Goal: Task Accomplishment & Management: Use online tool/utility

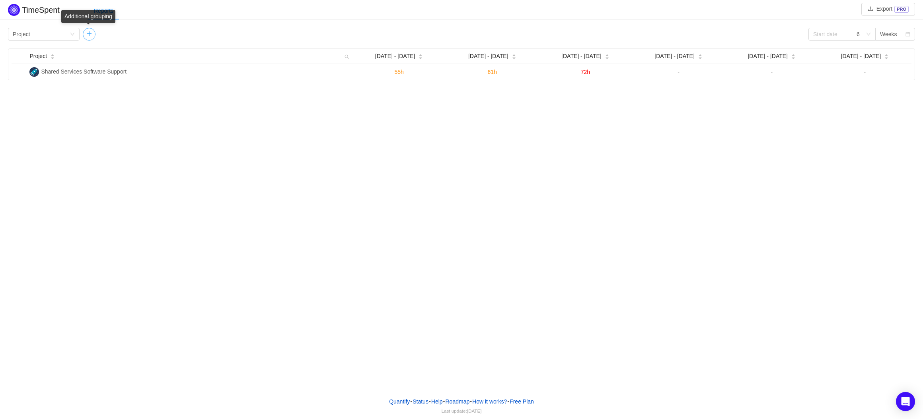
click at [88, 37] on button "button" at bounding box center [89, 34] width 13 height 13
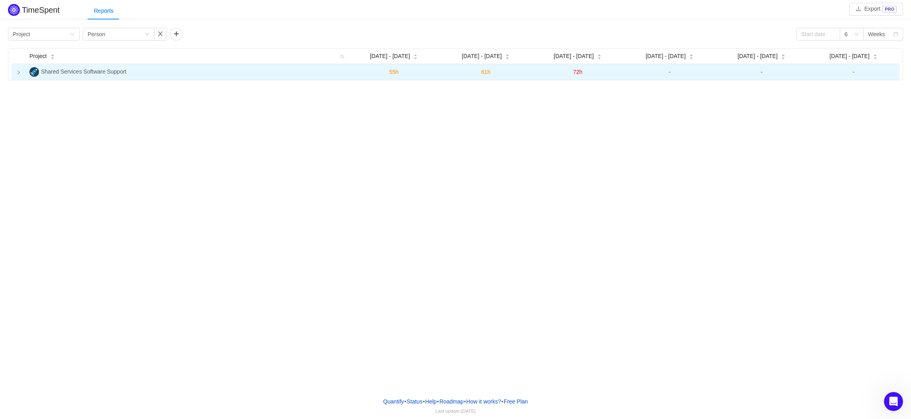
click at [18, 73] on icon "icon: right" at bounding box center [19, 72] width 4 height 4
click at [57, 37] on div "Group by Project" at bounding box center [41, 34] width 57 height 12
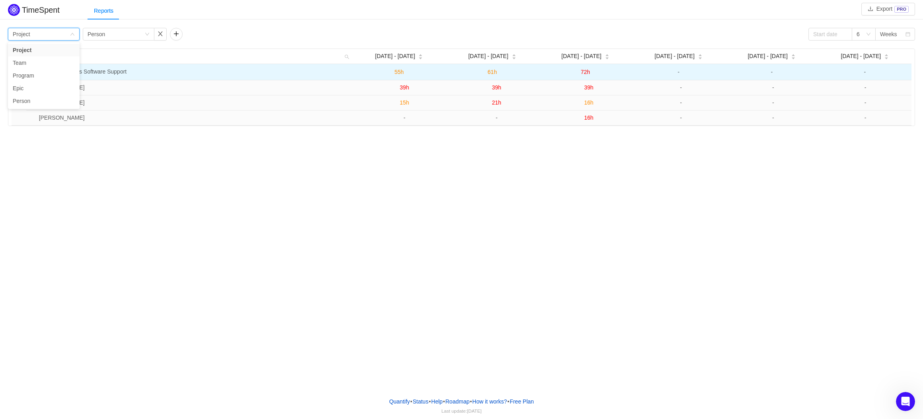
click at [72, 203] on div "TimeSpent Export PRO Reports Group by Project Group by Person 6 Weeks Project A…" at bounding box center [461, 195] width 923 height 391
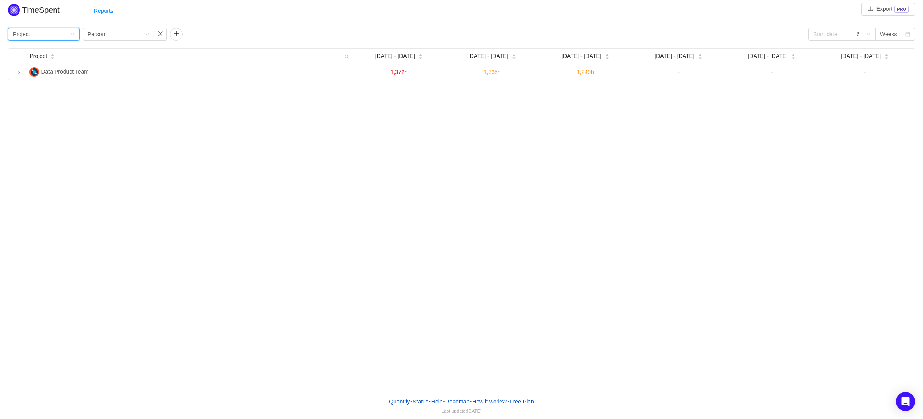
click at [53, 36] on div "Group by Project" at bounding box center [41, 34] width 57 height 12
click at [131, 33] on div "Group by Person" at bounding box center [116, 34] width 57 height 12
click at [173, 33] on button "button" at bounding box center [176, 34] width 13 height 13
click at [190, 35] on div "Group by" at bounding box center [201, 34] width 53 height 8
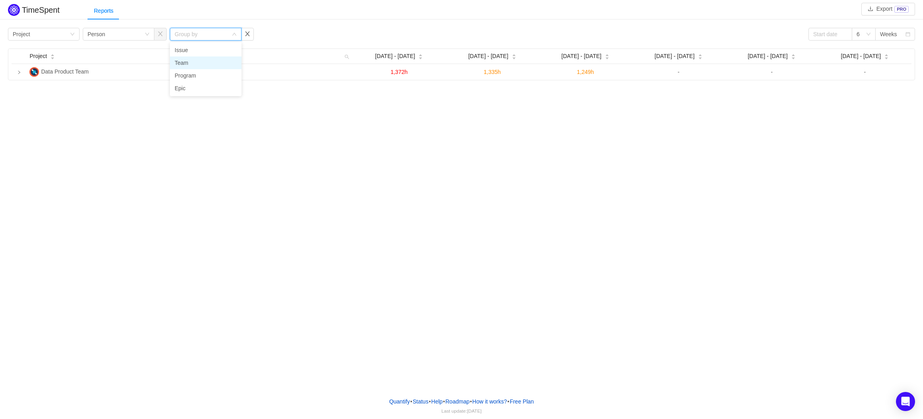
click at [187, 62] on li "Team" at bounding box center [206, 63] width 72 height 13
click at [298, 29] on div "Group by Project Group by Person Group by Team 6 Weeks" at bounding box center [461, 34] width 907 height 13
click at [217, 30] on div "Group by Team" at bounding box center [203, 34] width 57 height 12
click at [217, 29] on div "Group by Team" at bounding box center [203, 34] width 57 height 12
click at [516, 30] on div "Group by Project Group by Person Group by Team 6 Weeks" at bounding box center [461, 34] width 907 height 13
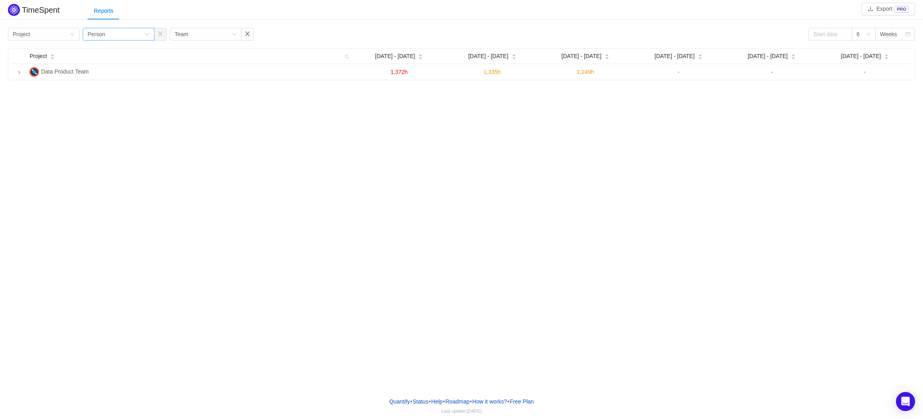
click at [137, 37] on div "Group by Person" at bounding box center [116, 34] width 57 height 12
click at [109, 63] on li "Team" at bounding box center [119, 63] width 72 height 13
click at [213, 37] on div "Group by Team" at bounding box center [203, 34] width 57 height 12
click at [190, 88] on li "Person" at bounding box center [206, 88] width 72 height 13
click at [311, 29] on div "Group by Project Group by Team Group by Person 6 Weeks" at bounding box center [461, 34] width 907 height 13
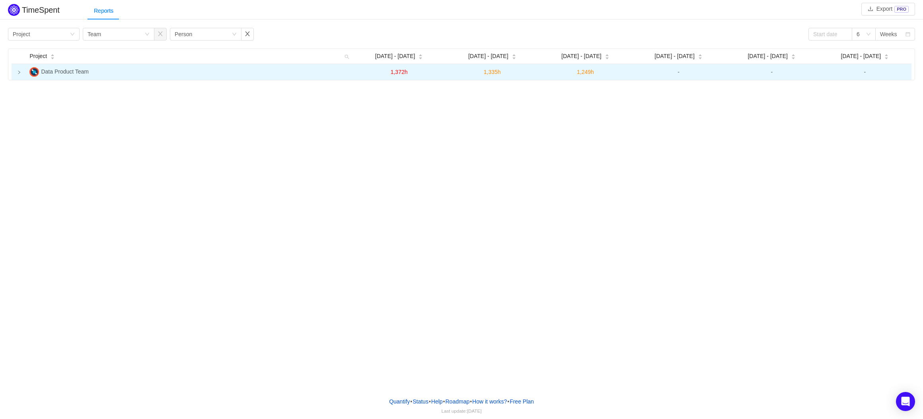
click at [21, 71] on td at bounding box center [19, 72] width 15 height 16
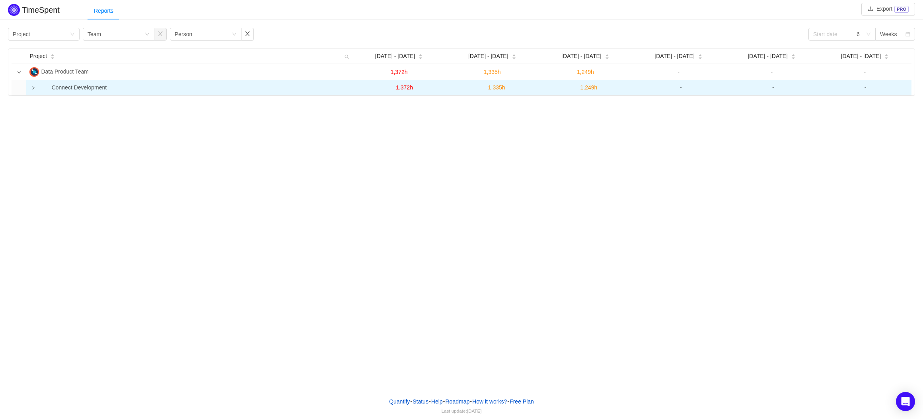
click at [32, 86] on icon "icon: right" at bounding box center [33, 88] width 4 height 4
click at [250, 35] on button "button" at bounding box center [247, 34] width 13 height 13
click at [163, 37] on button "button" at bounding box center [160, 34] width 13 height 13
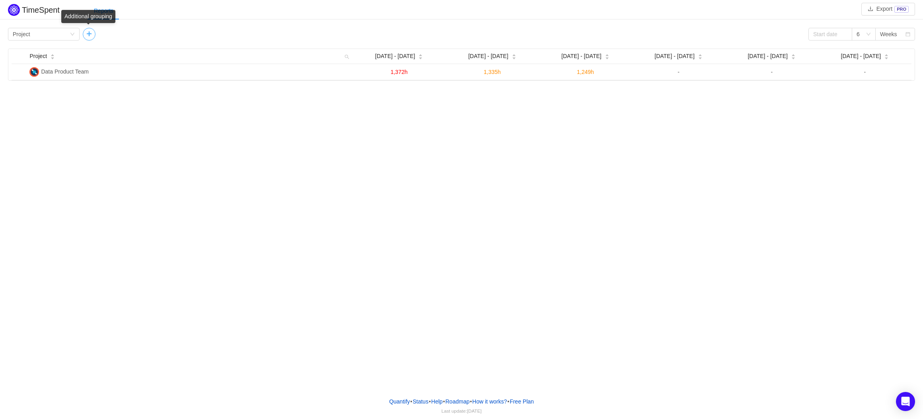
click at [86, 36] on button "button" at bounding box center [89, 34] width 13 height 13
click at [77, 33] on div "Group by Project" at bounding box center [44, 34] width 72 height 13
click at [43, 65] on li "Team" at bounding box center [44, 63] width 72 height 13
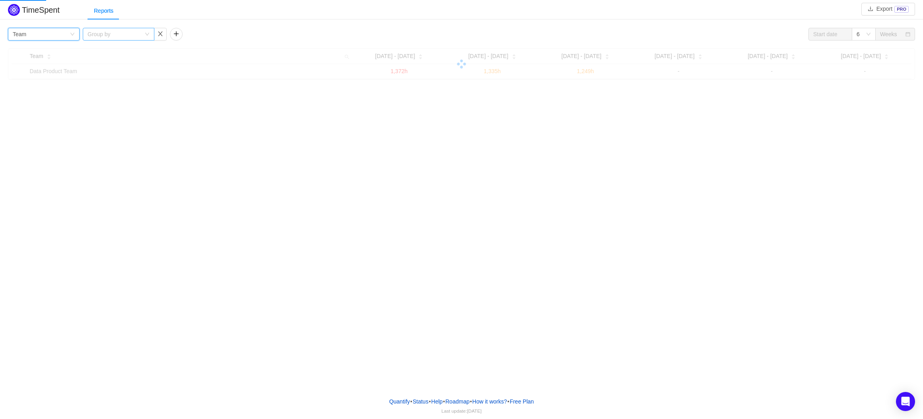
click at [133, 34] on div "Group by" at bounding box center [114, 34] width 53 height 8
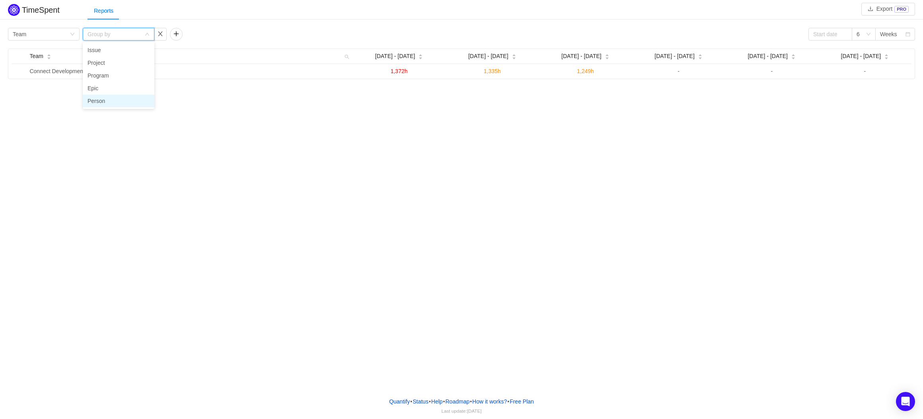
click at [108, 98] on li "Person" at bounding box center [119, 101] width 72 height 13
click at [112, 38] on div "Group by Person" at bounding box center [116, 34] width 57 height 12
click at [90, 62] on li "Project" at bounding box center [119, 63] width 72 height 13
click at [176, 31] on button "button" at bounding box center [176, 34] width 13 height 13
click at [218, 37] on div "Group by Person" at bounding box center [203, 34] width 57 height 12
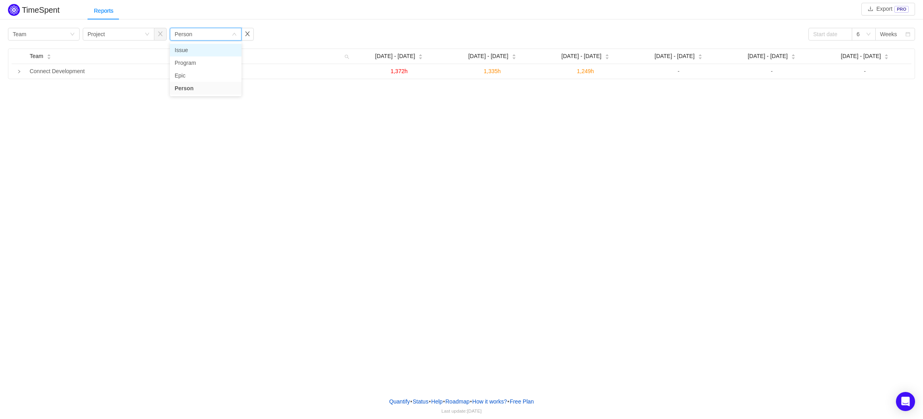
click at [185, 49] on li "Issue" at bounding box center [206, 50] width 72 height 13
click at [195, 195] on div "TimeSpent Export PRO Reports Group by Team Group by Project Group by Issue 6 We…" at bounding box center [461, 195] width 923 height 391
